Goal: Task Accomplishment & Management: Manage account settings

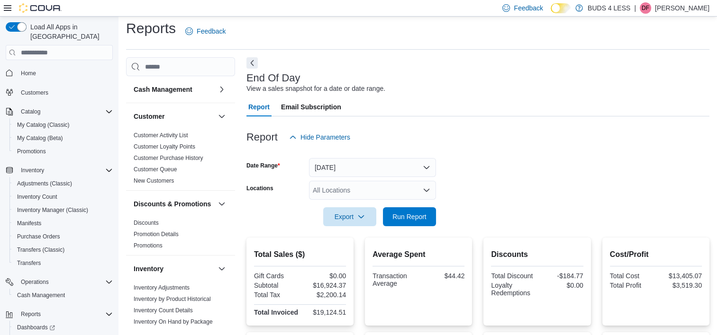
scroll to position [30, 0]
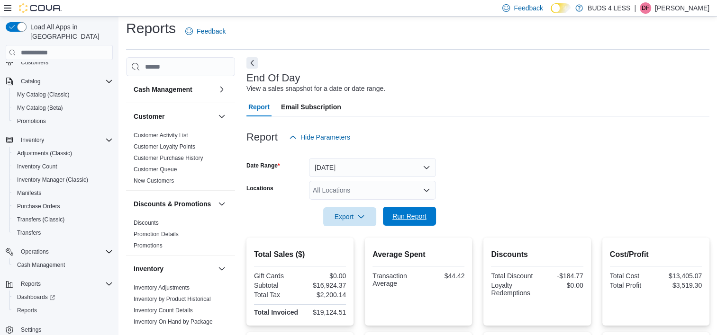
click at [393, 212] on span "Run Report" at bounding box center [409, 216] width 42 height 19
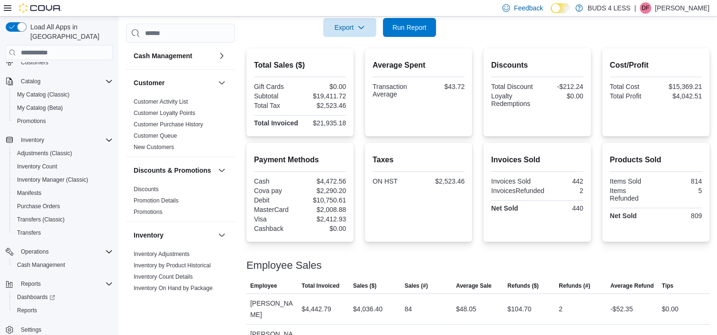
scroll to position [242, 0]
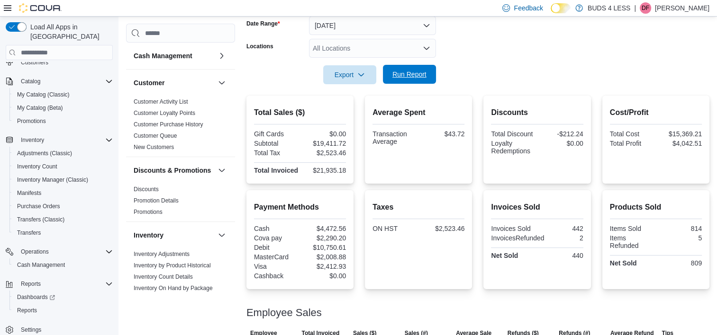
click at [415, 68] on span "Run Report" at bounding box center [409, 74] width 42 height 19
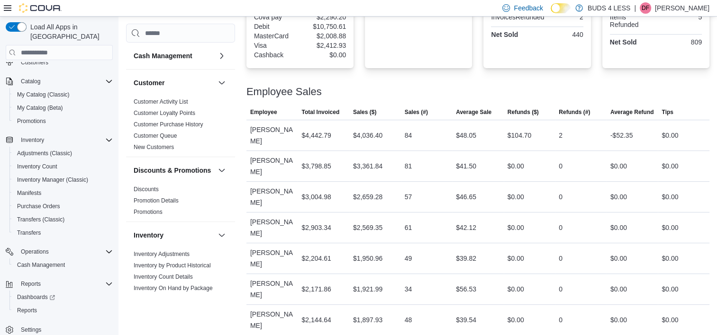
scroll to position [404, 0]
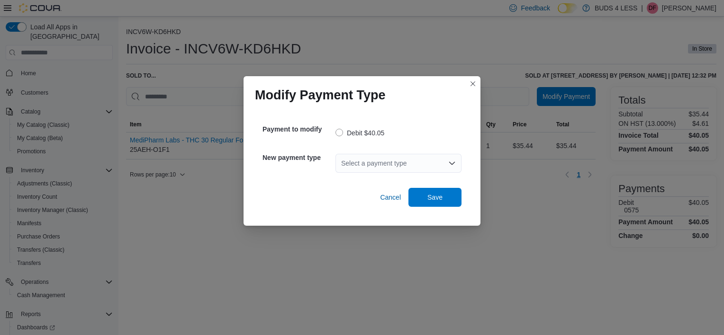
click at [365, 169] on div "Select a payment type" at bounding box center [398, 163] width 126 height 19
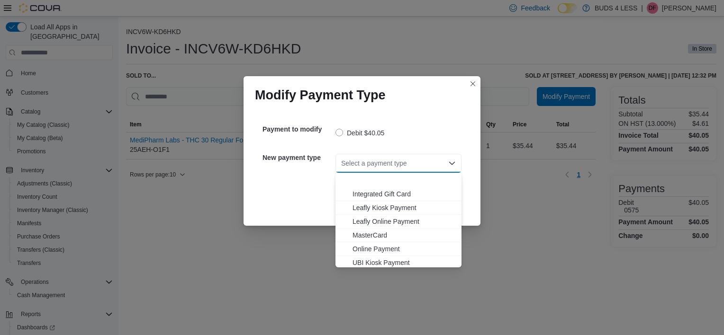
scroll to position [111, 0]
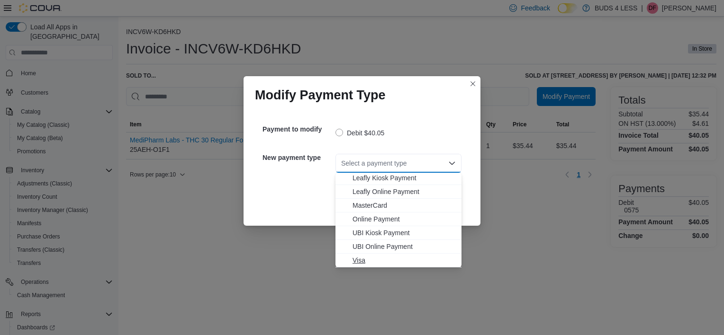
click at [364, 262] on span "Visa" at bounding box center [403, 260] width 103 height 9
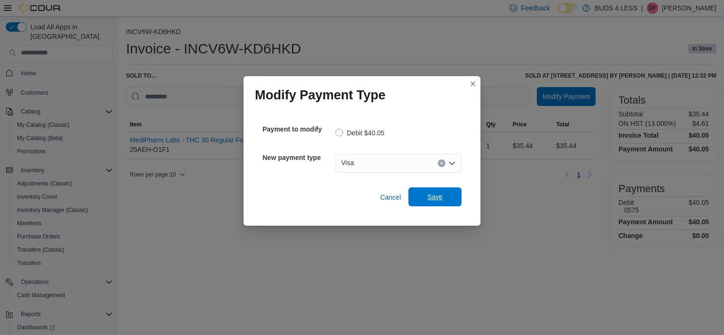
click at [428, 197] on span "Save" at bounding box center [434, 196] width 15 height 9
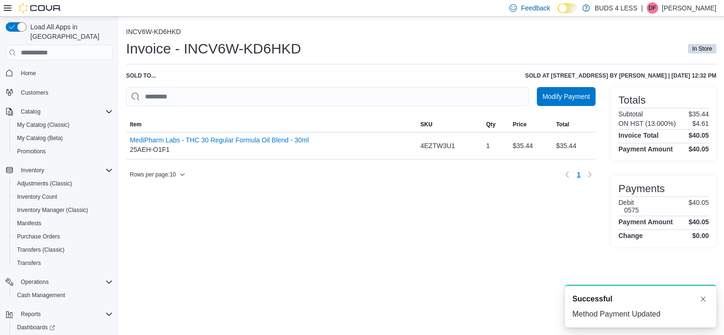
scroll to position [0, 0]
